Goal: Transaction & Acquisition: Purchase product/service

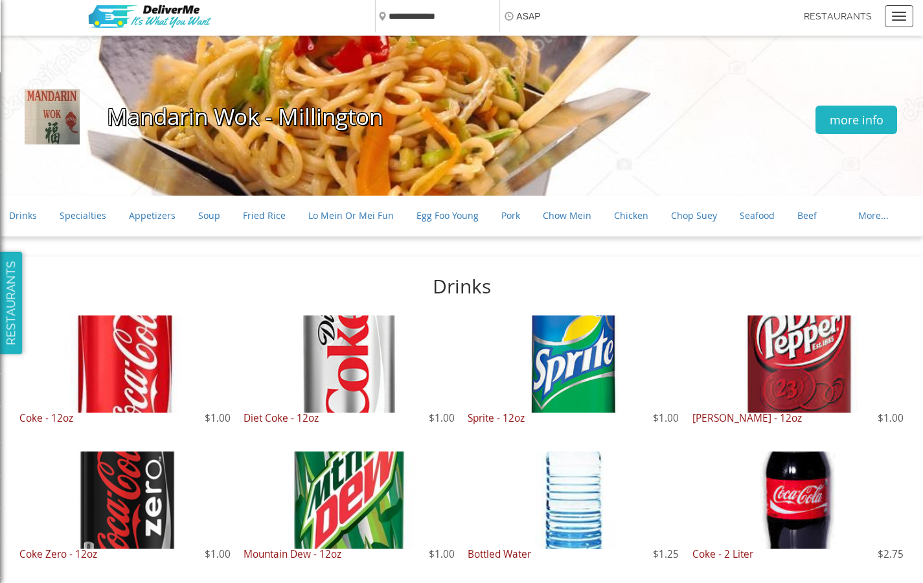
click at [257, 150] on div "Mandarin Wok - Millington more info" at bounding box center [461, 117] width 923 height 162
click at [440, 17] on input "text" at bounding box center [436, 16] width 125 height 32
type input "**********"
click at [82, 216] on link "Specialties" at bounding box center [83, 216] width 47 height 22
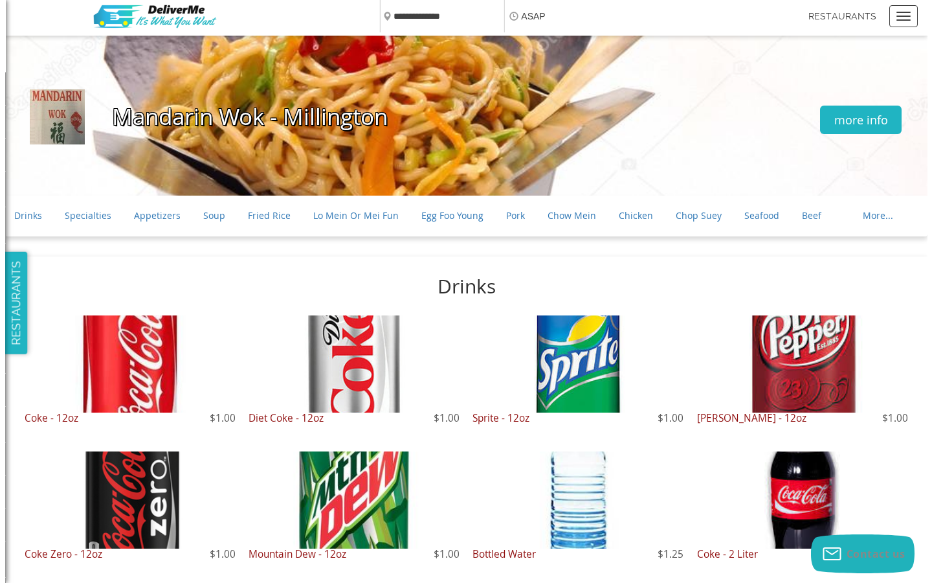
scroll to position [743, 0]
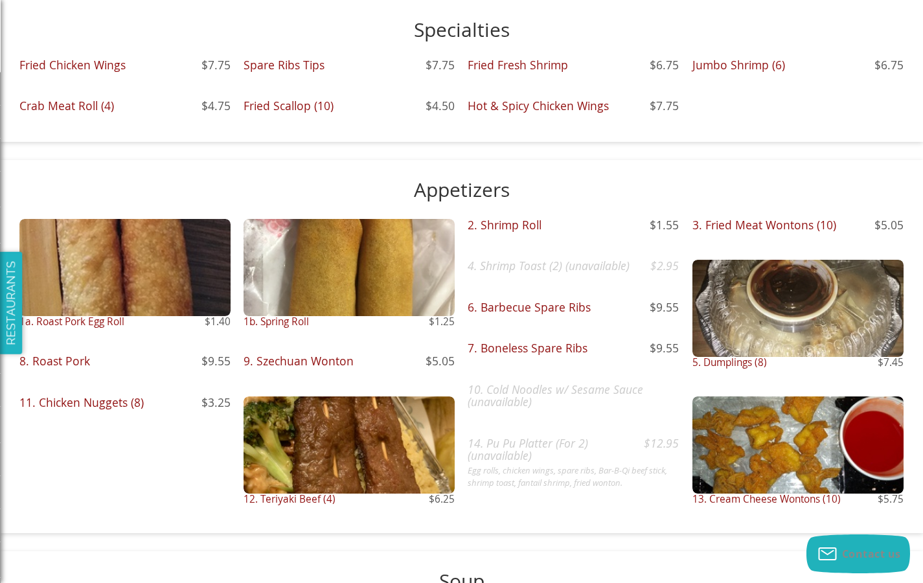
click at [82, 65] on h3 "Fried Chicken Wings $7.75" at bounding box center [124, 65] width 211 height 12
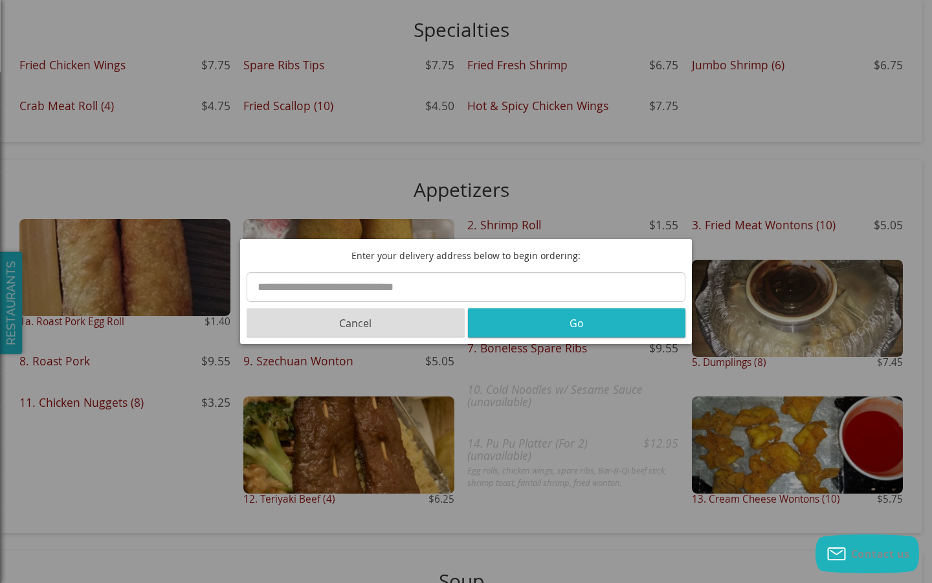
click at [581, 324] on button "Go" at bounding box center [577, 322] width 218 height 29
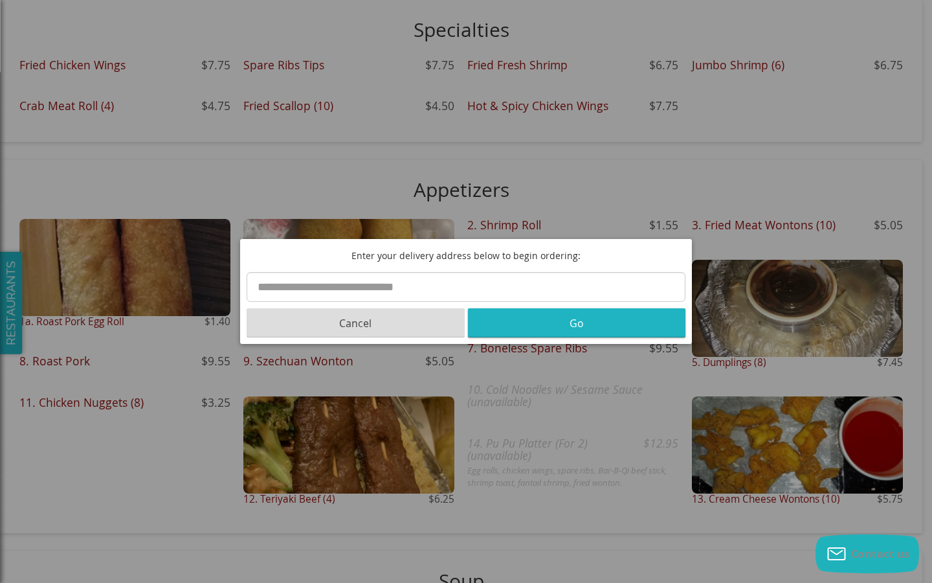
click at [581, 324] on button "Go" at bounding box center [577, 322] width 218 height 29
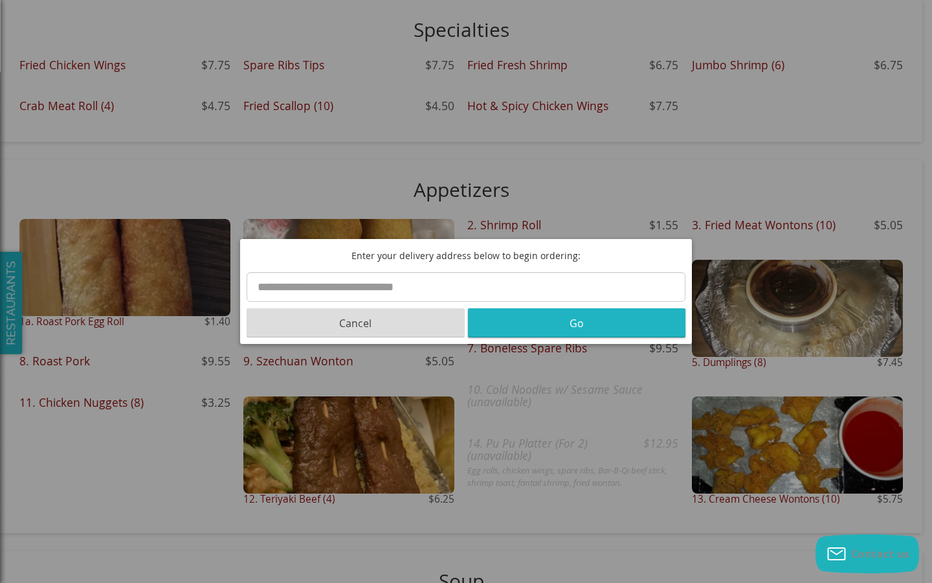
click at [581, 324] on button "Go" at bounding box center [577, 322] width 218 height 29
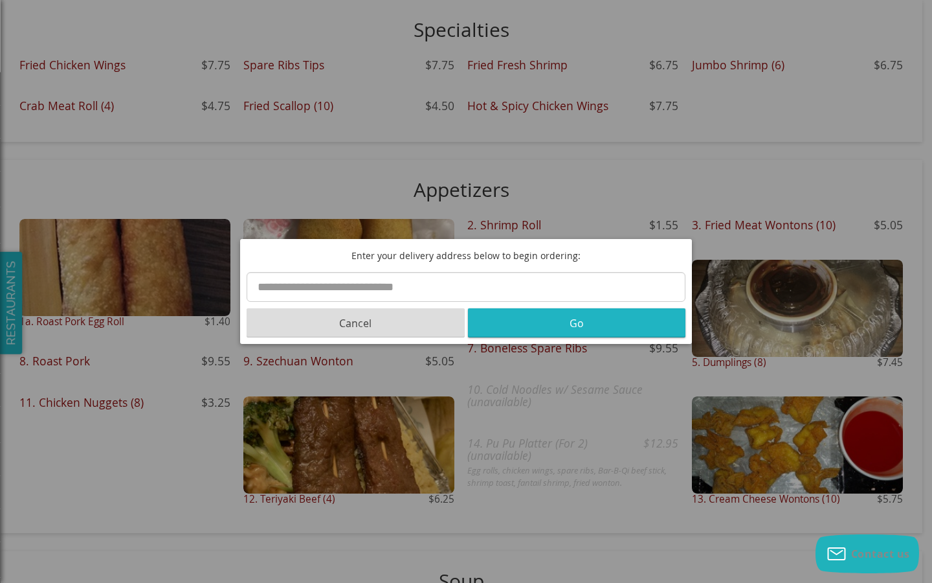
click at [581, 324] on button "Go" at bounding box center [577, 322] width 218 height 29
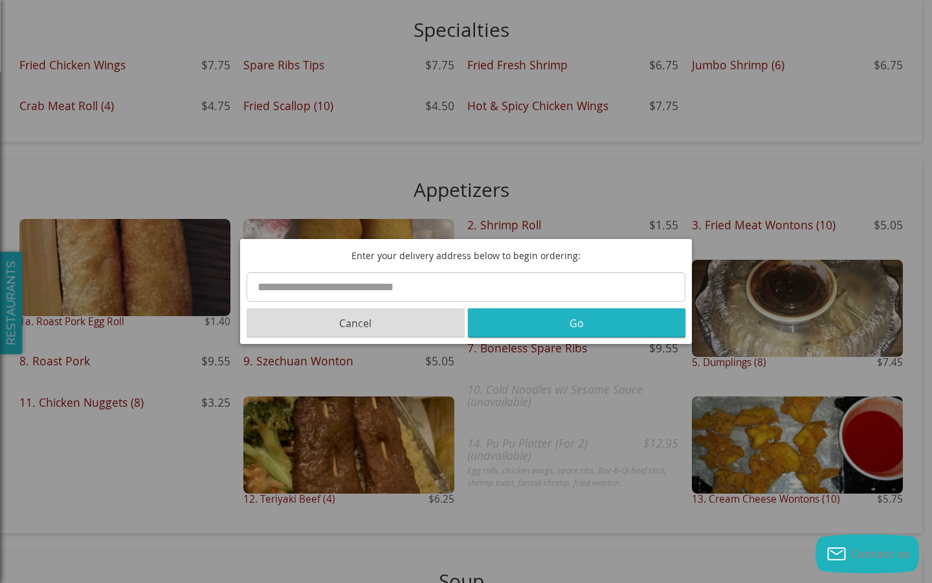
click at [581, 324] on button "Go" at bounding box center [577, 322] width 218 height 29
